Goal: Information Seeking & Learning: Check status

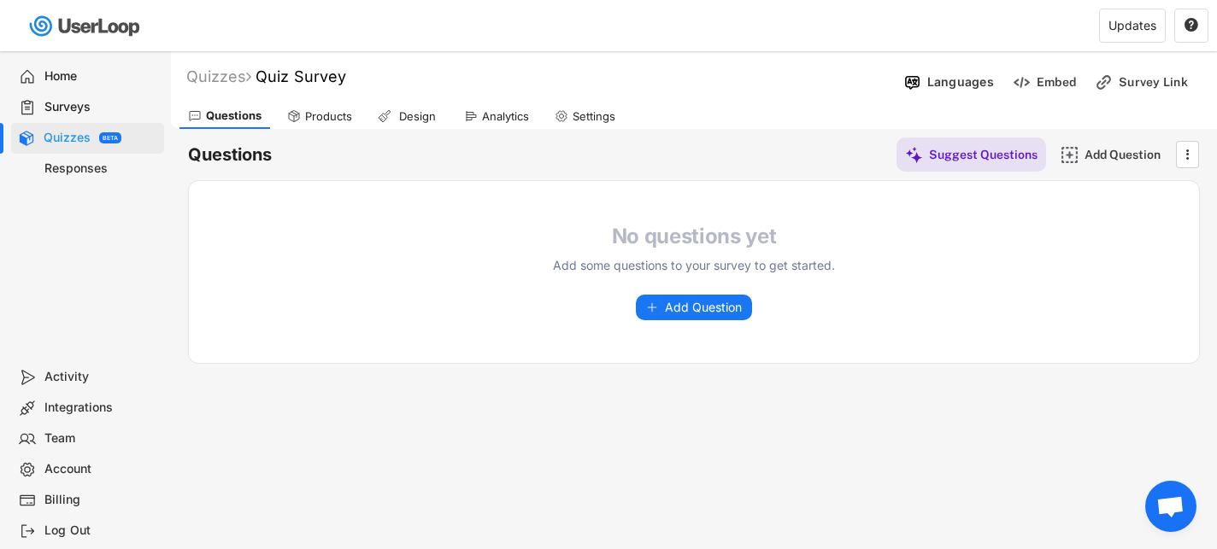
click at [84, 108] on div "Surveys" at bounding box center [100, 107] width 113 height 16
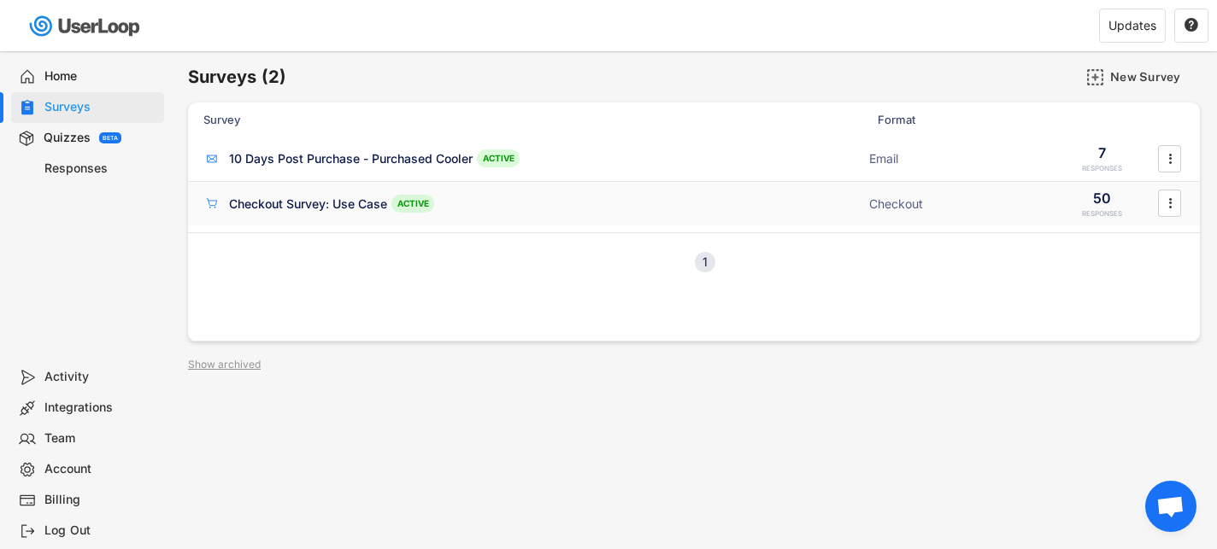
click at [327, 202] on div "Checkout Survey: Use Case" at bounding box center [308, 204] width 158 height 17
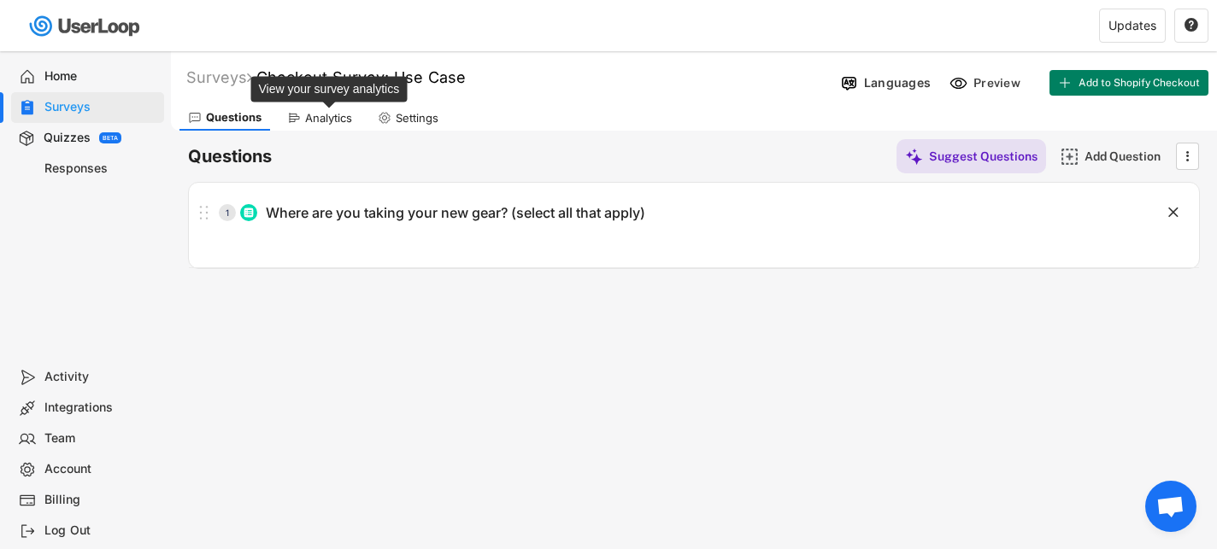
click at [334, 115] on div "Analytics" at bounding box center [328, 118] width 47 height 15
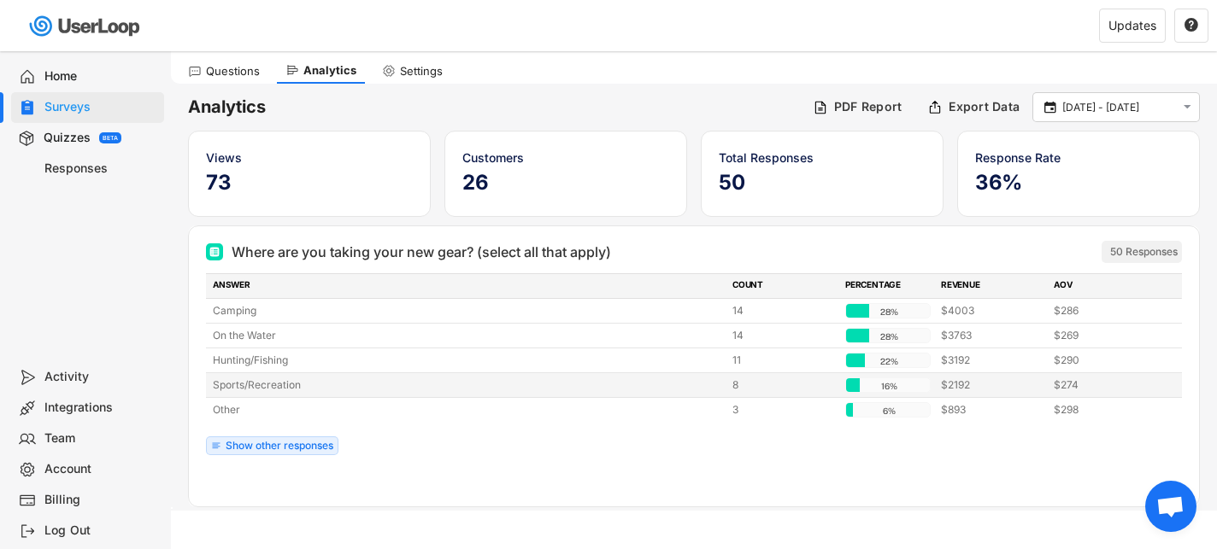
scroll to position [60, 0]
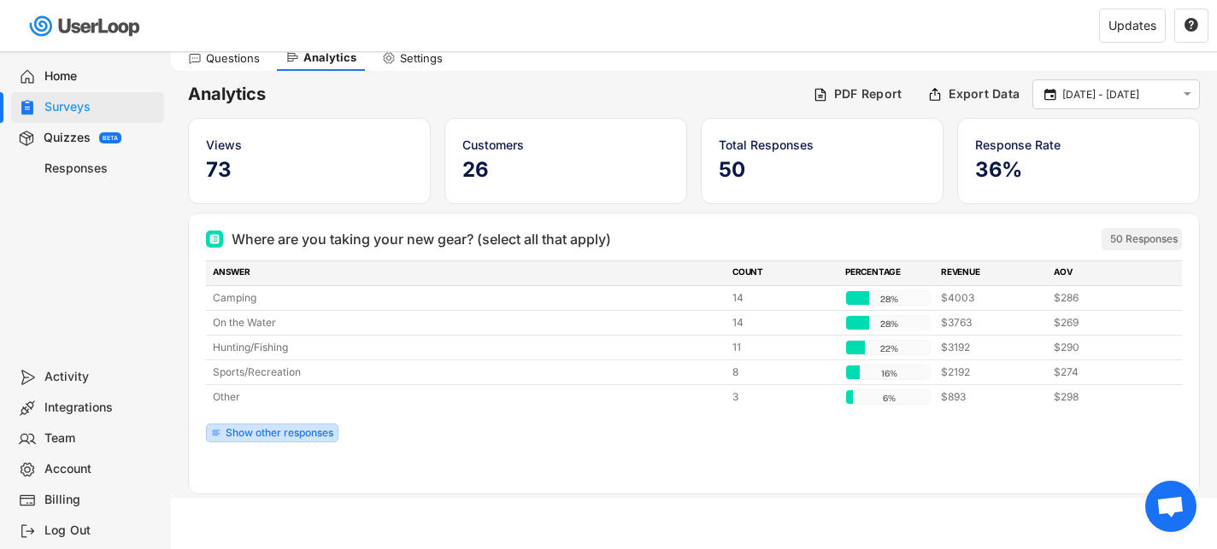
click at [321, 437] on div "Show other responses" at bounding box center [280, 433] width 108 height 10
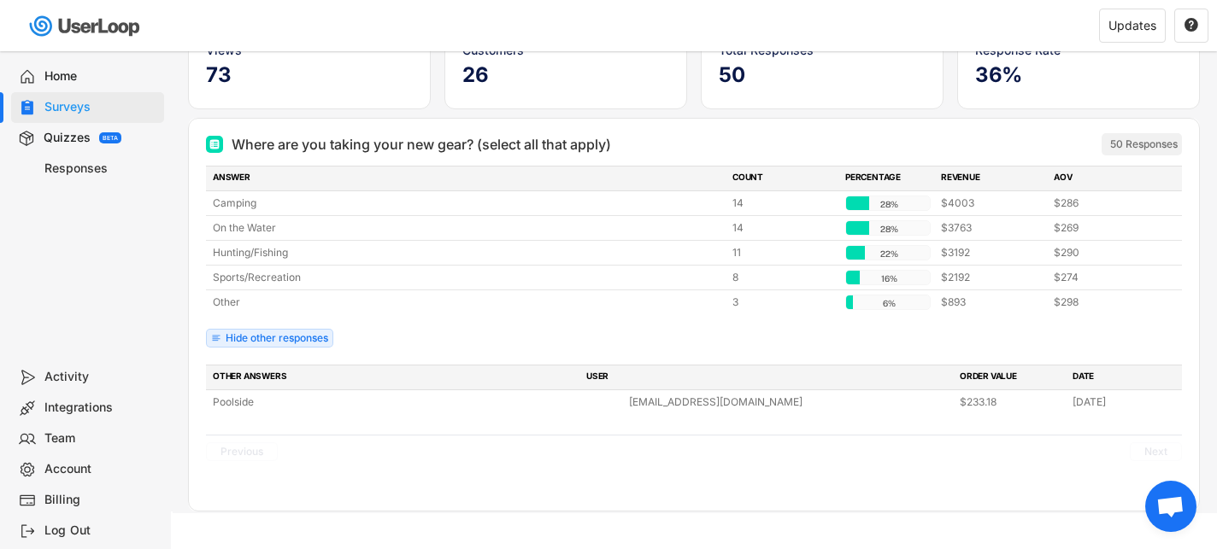
scroll to position [154, 0]
